Goal: Task Accomplishment & Management: Use online tool/utility

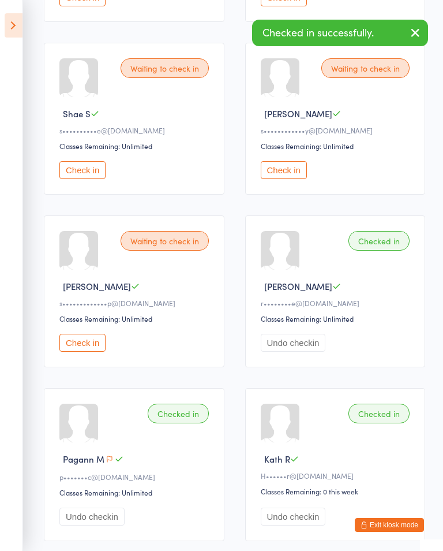
click at [89, 350] on button "Check in" at bounding box center [82, 343] width 46 height 18
click at [91, 173] on button "Check in" at bounding box center [82, 170] width 46 height 18
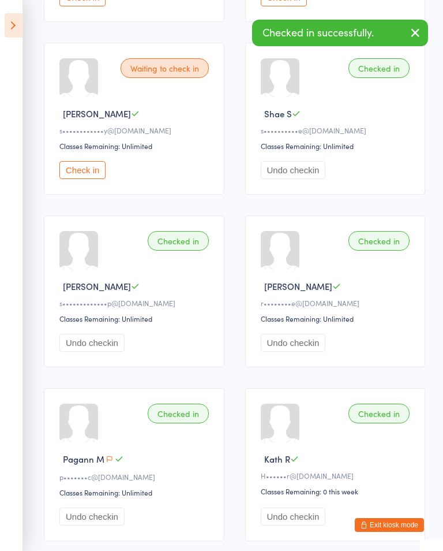
click at [89, 179] on button "Check in" at bounding box center [82, 170] width 46 height 18
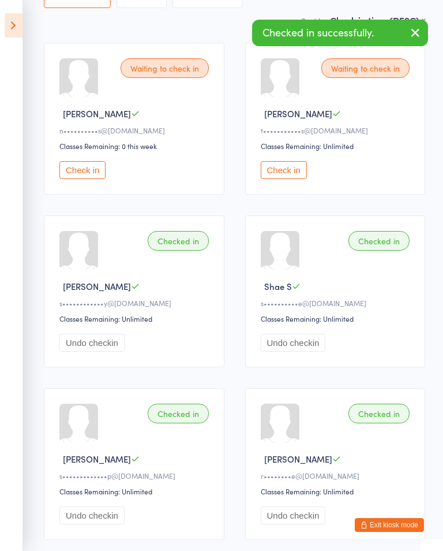
scroll to position [150, 0]
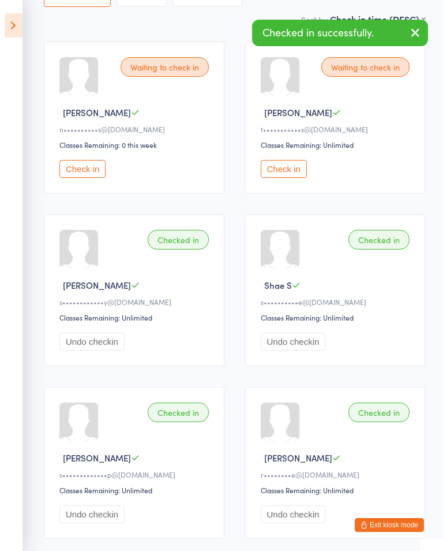
click at [21, 24] on icon at bounding box center [14, 25] width 18 height 24
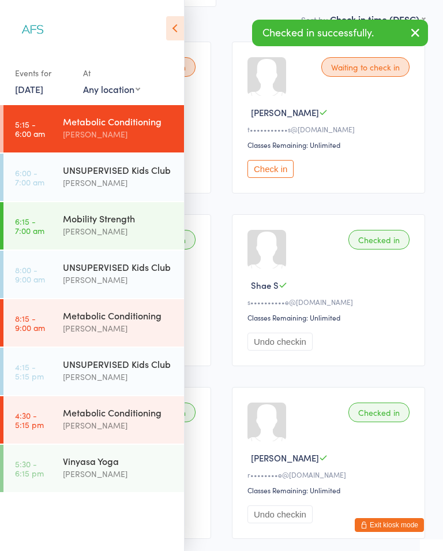
click at [126, 227] on div "[PERSON_NAME]" at bounding box center [118, 231] width 111 height 13
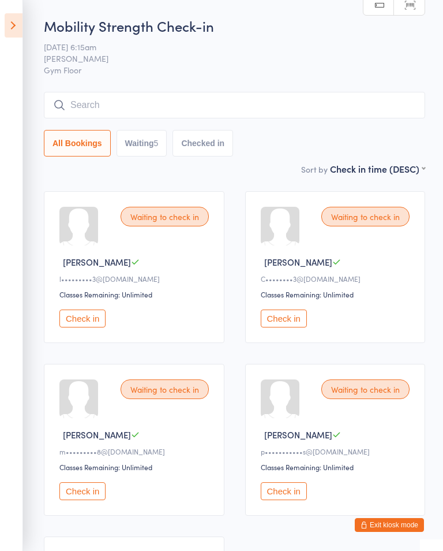
click at [13, 30] on icon at bounding box center [14, 25] width 18 height 24
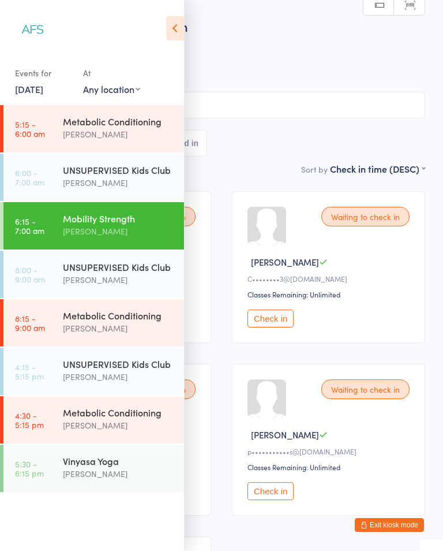
click at [126, 337] on div "Metabolic Conditioning [PERSON_NAME]" at bounding box center [123, 322] width 121 height 46
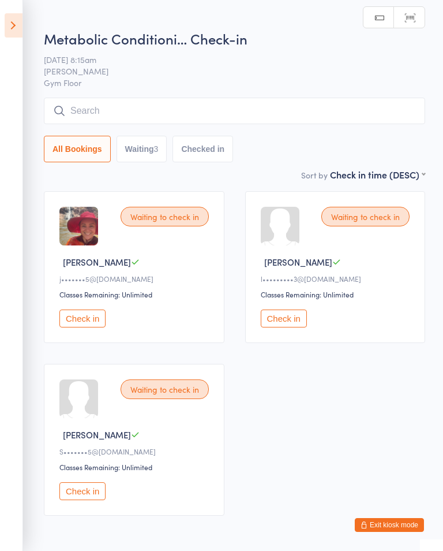
click at [5, 29] on icon at bounding box center [14, 25] width 18 height 24
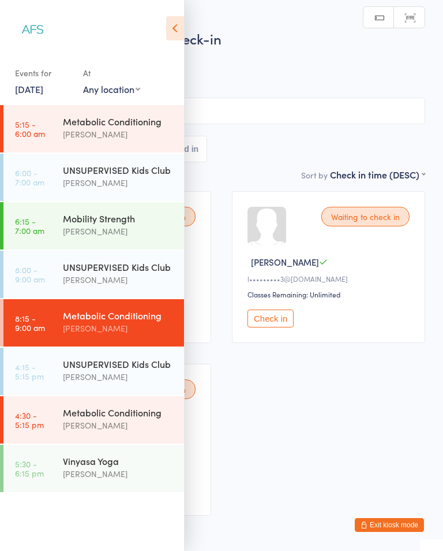
click at [137, 219] on div "Mobility Strength" at bounding box center [118, 218] width 111 height 13
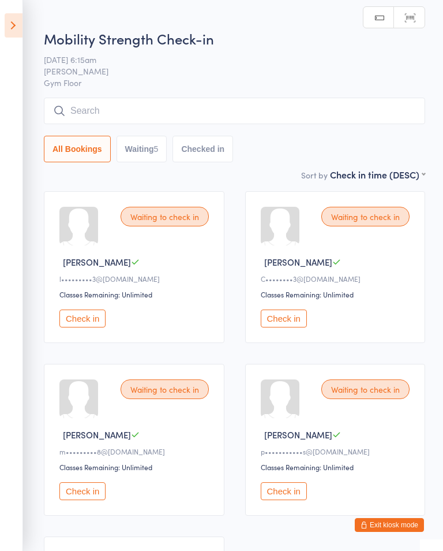
click at [16, 31] on icon at bounding box center [14, 25] width 18 height 24
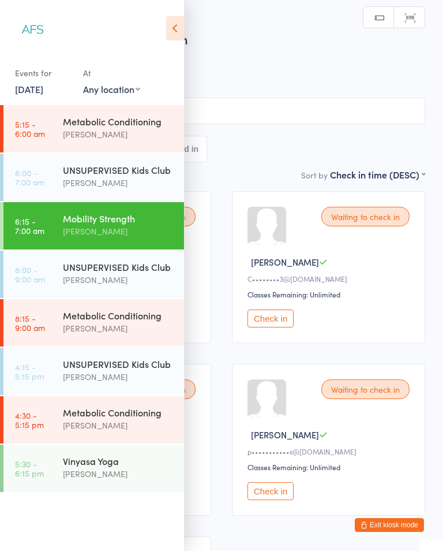
click at [123, 417] on div "Metabolic Conditioning" at bounding box center [118, 412] width 111 height 13
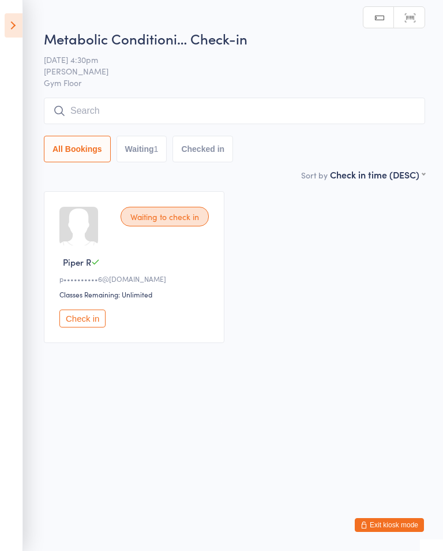
click at [11, 36] on icon at bounding box center [14, 25] width 18 height 24
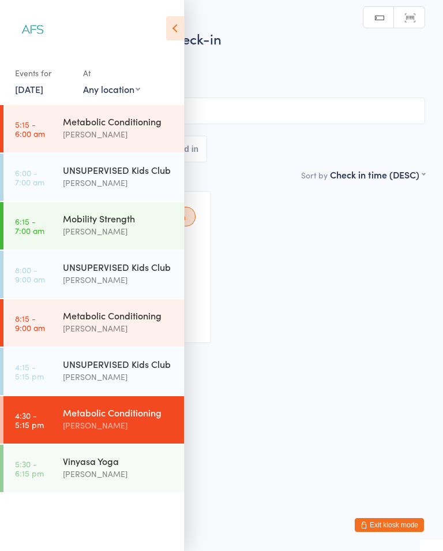
click at [85, 484] on div "Vinyasa Yoga [PERSON_NAME]" at bounding box center [123, 467] width 121 height 46
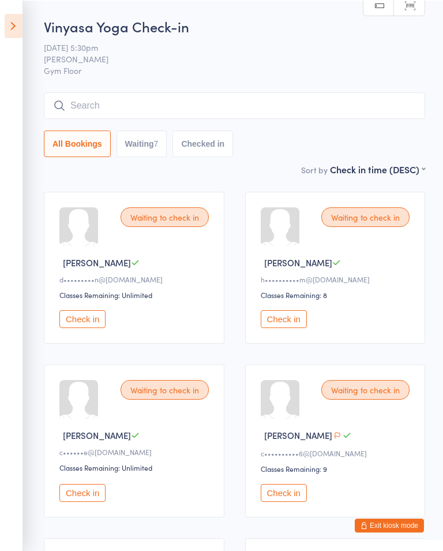
click at [21, 28] on icon at bounding box center [14, 25] width 18 height 24
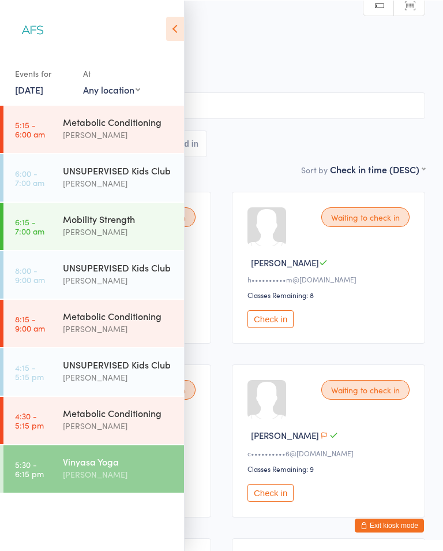
click at [136, 231] on div "[PERSON_NAME]" at bounding box center [118, 231] width 111 height 13
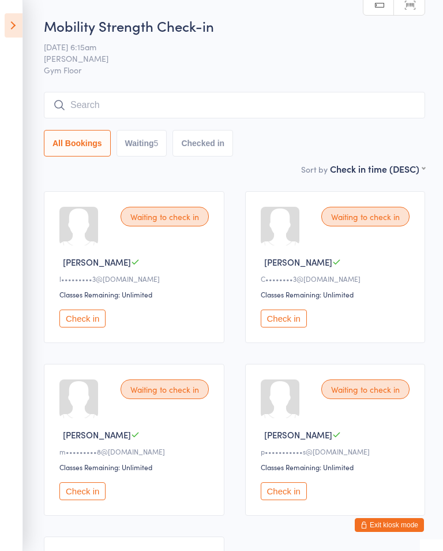
click at [12, 24] on icon at bounding box center [14, 25] width 18 height 24
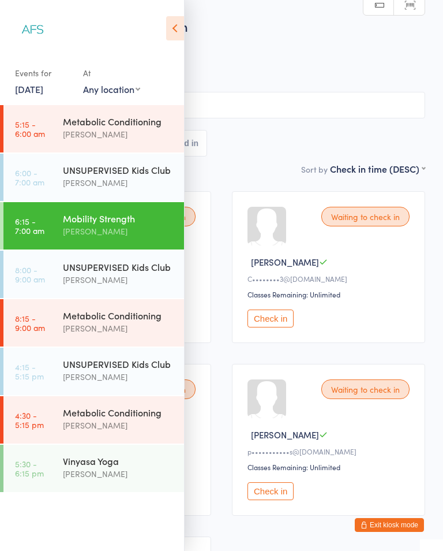
click at [117, 225] on div "Mobility Strength" at bounding box center [118, 218] width 111 height 13
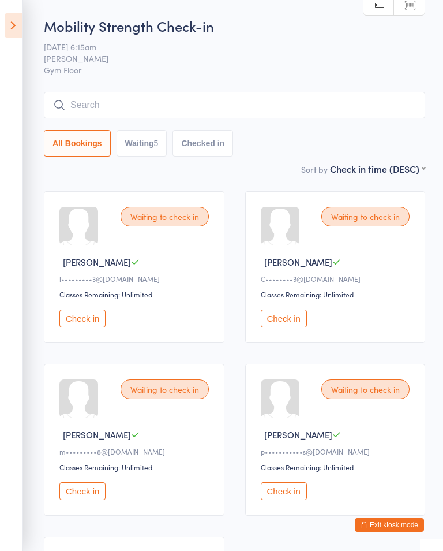
click at [69, 327] on button "Check in" at bounding box center [82, 318] width 46 height 18
click at [90, 319] on button "Check in" at bounding box center [82, 318] width 46 height 18
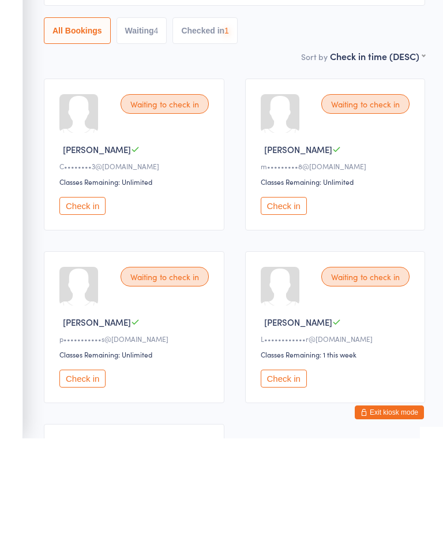
scroll to position [129, 0]
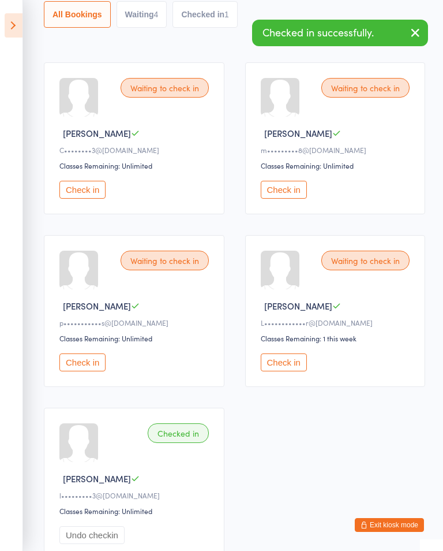
click at [421, 32] on icon "button" at bounding box center [416, 32] width 14 height 14
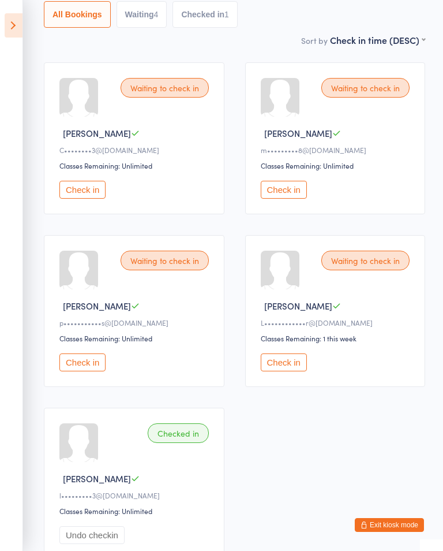
click at [96, 369] on button "Check in" at bounding box center [82, 362] width 46 height 18
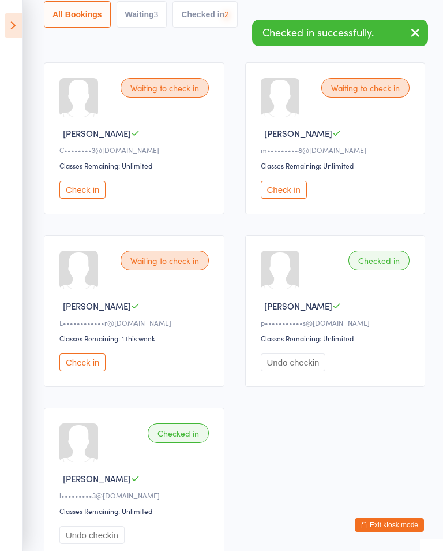
click at [293, 194] on button "Check in" at bounding box center [284, 190] width 46 height 18
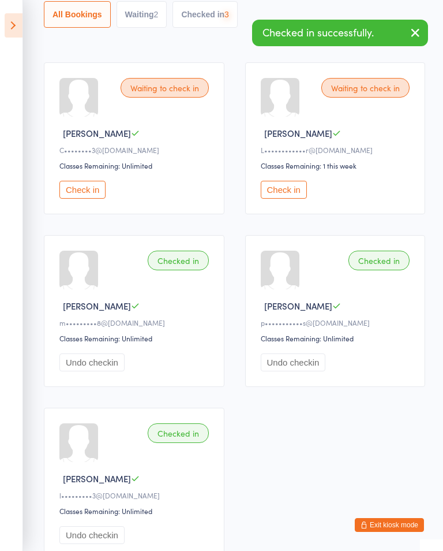
click at [296, 191] on button "Check in" at bounding box center [284, 190] width 46 height 18
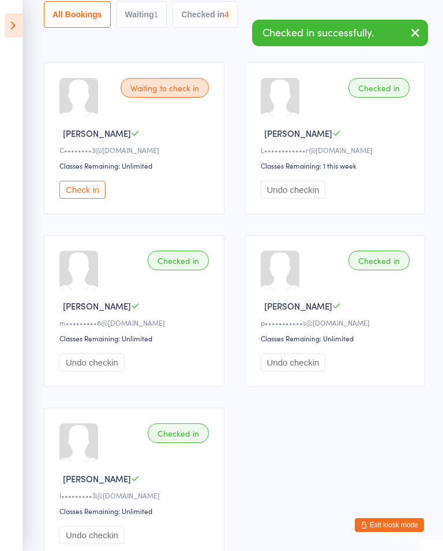
click at [92, 192] on button "Check in" at bounding box center [82, 190] width 46 height 18
